Goal: Complete application form

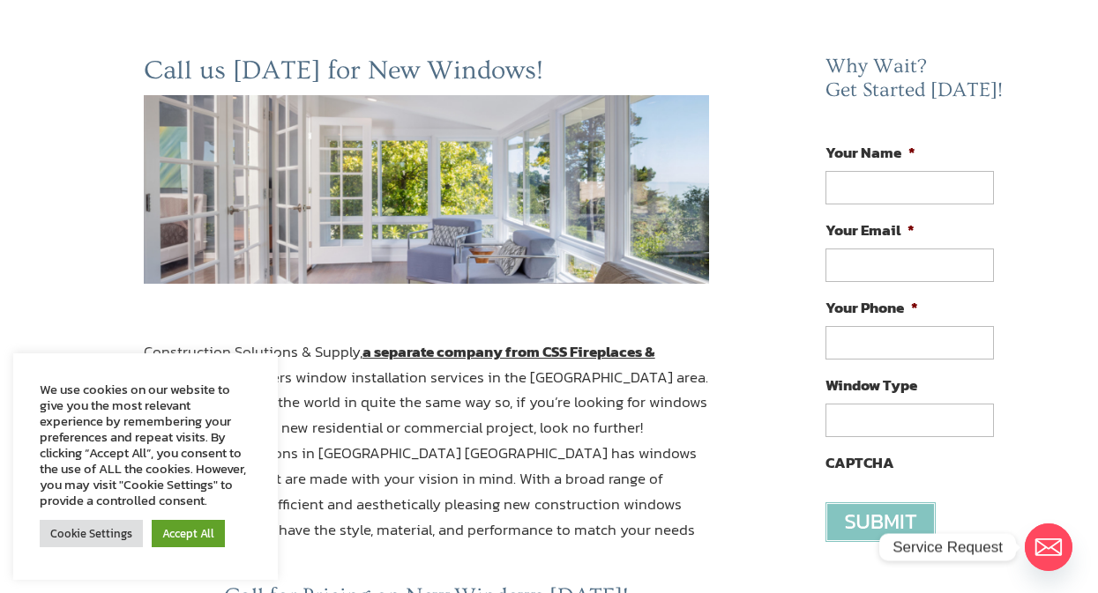
scroll to position [265, 0]
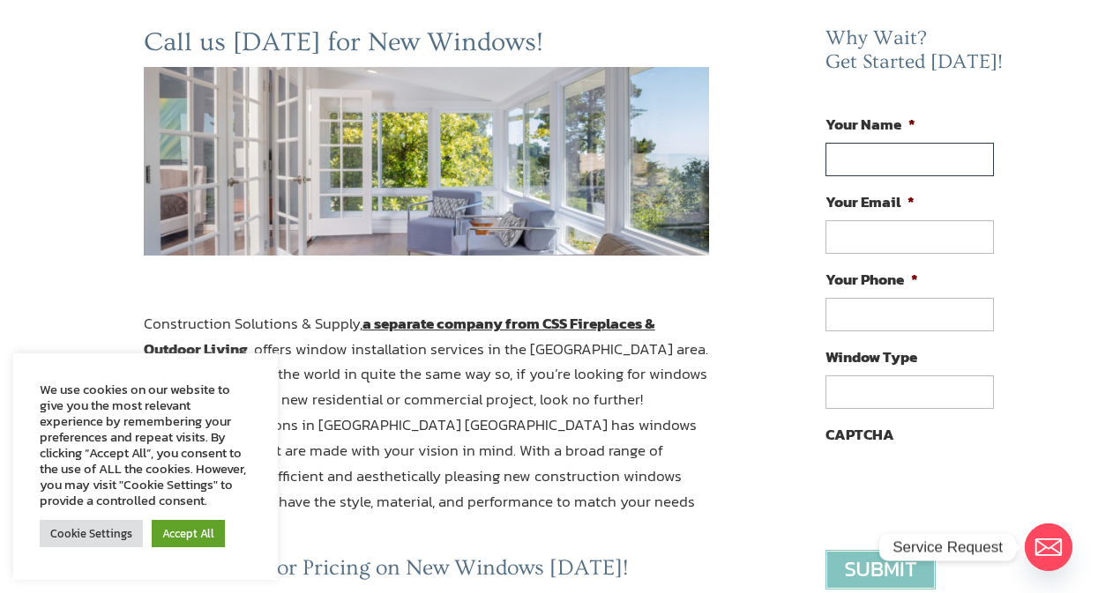
click at [920, 164] on input "Your Name *" at bounding box center [909, 160] width 168 height 34
paste input "[PERSON_NAME]"
click at [915, 155] on input "[PERSON_NAME]" at bounding box center [909, 160] width 168 height 34
paste input "[PERSON_NAME]"
type input "[PERSON_NAME]"
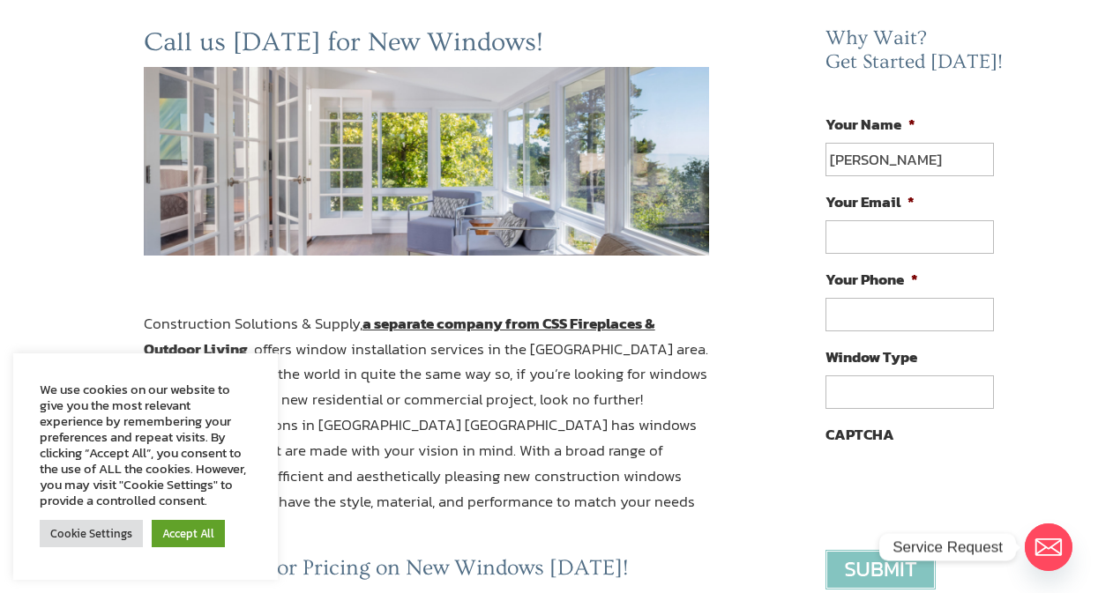
click at [880, 234] on input "Your Email *" at bounding box center [909, 237] width 168 height 34
paste input "[EMAIL_ADDRESS][DOMAIN_NAME]"
type input "[EMAIL_ADDRESS][DOMAIN_NAME]"
click at [895, 316] on input "(___) ___-____" at bounding box center [909, 315] width 168 height 34
paste input "516) 507-0724"
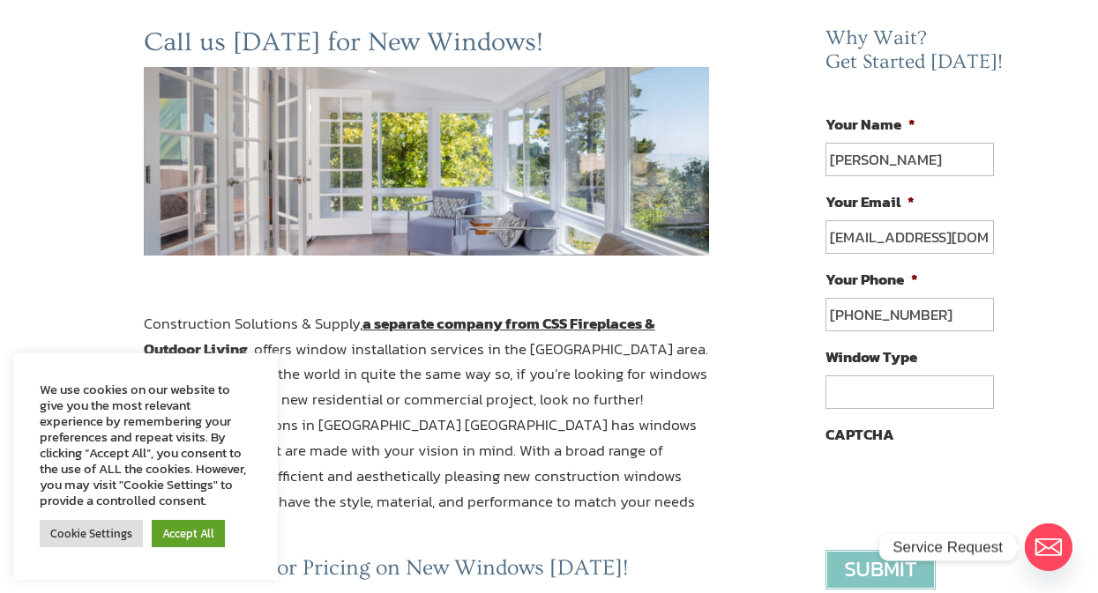
type input "[PHONE_NUMBER]"
click at [898, 388] on input "Window Type" at bounding box center [909, 393] width 168 height 34
type input "slide"
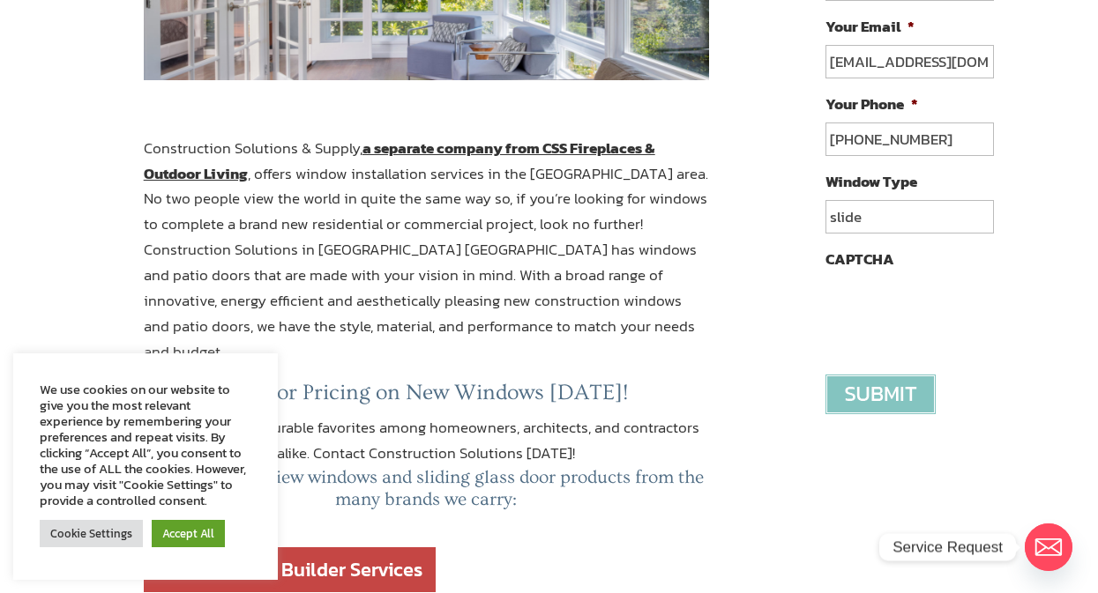
scroll to position [441, 0]
click at [890, 398] on input "image" at bounding box center [880, 394] width 110 height 40
